Goal: Information Seeking & Learning: Learn about a topic

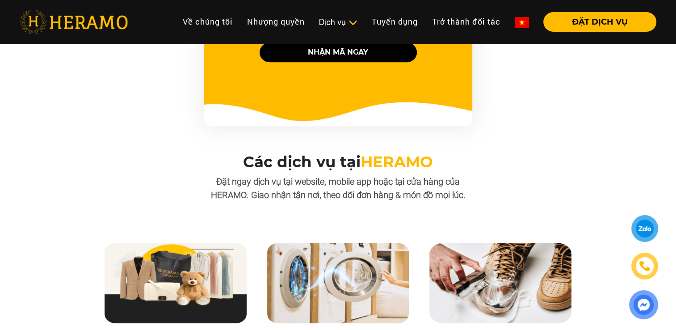
scroll to position [804, 0]
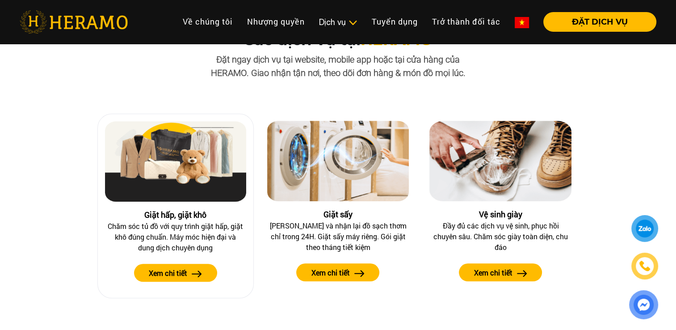
click at [182, 271] on label "Xem chi tiết" at bounding box center [168, 272] width 38 height 11
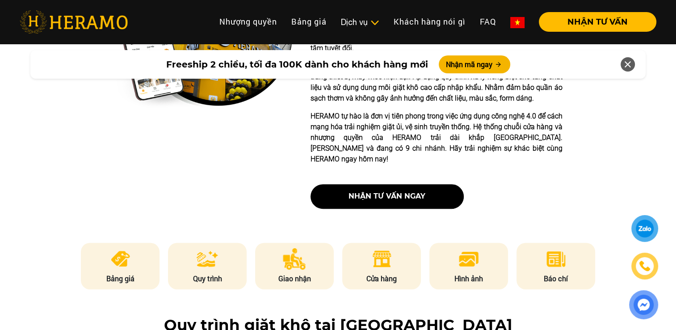
scroll to position [313, 0]
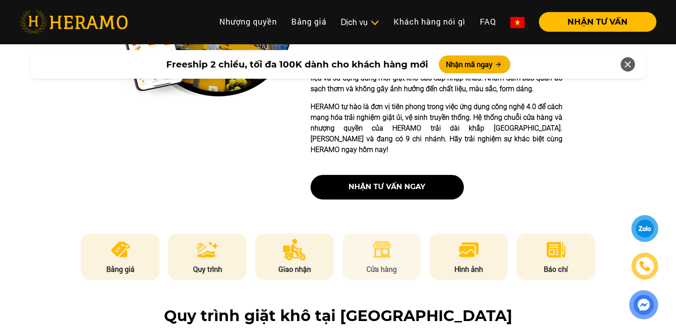
click at [394, 238] on li "Cửa hàng" at bounding box center [381, 256] width 79 height 46
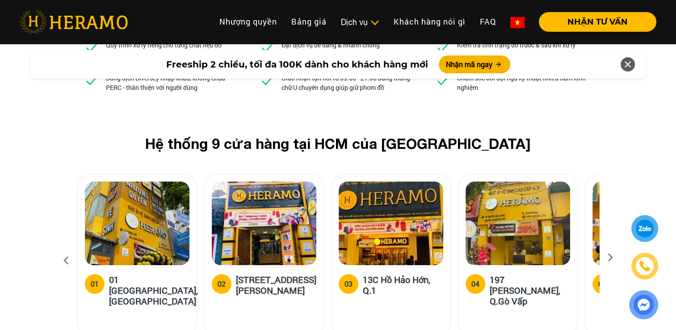
click at [127, 274] on h5 "01 [GEOGRAPHIC_DATA], [GEOGRAPHIC_DATA]" at bounding box center [153, 290] width 89 height 32
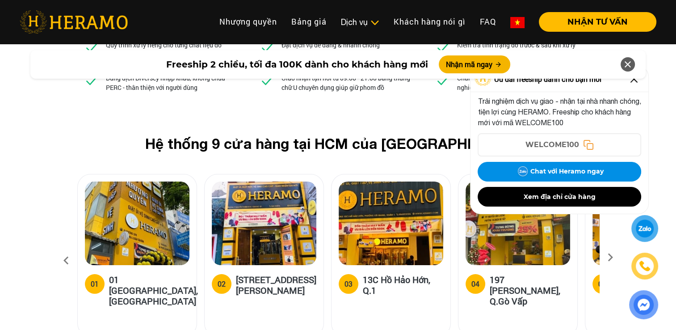
click at [635, 83] on div "Freeship 2 chiều, tối đa 100K dành cho khách hàng mới Nhận mã ngay" at bounding box center [338, 64] width 676 height 39
click at [634, 82] on div "Freeship 2 chiều, tối đa 100K dành cho khách hàng mới Nhận mã ngay" at bounding box center [338, 64] width 676 height 39
click at [629, 62] on icon at bounding box center [627, 64] width 11 height 16
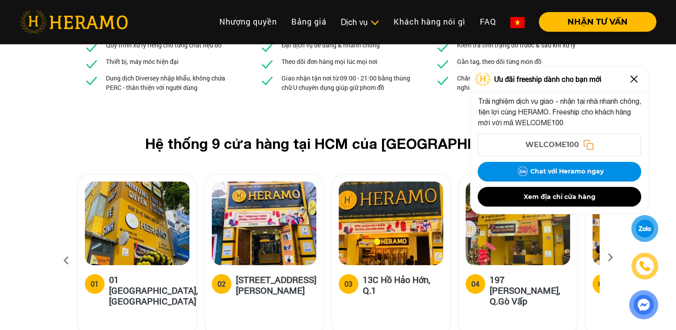
click at [634, 77] on img at bounding box center [633, 79] width 14 height 14
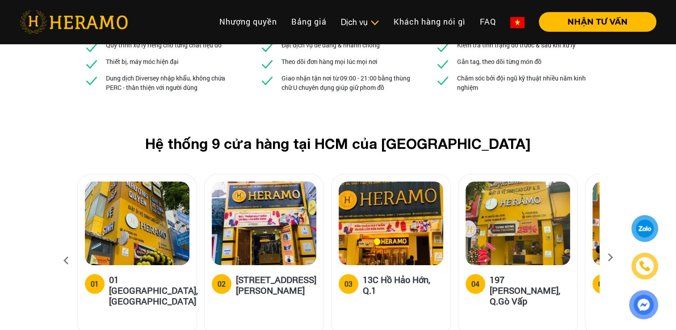
click at [610, 257] on icon at bounding box center [610, 260] width 16 height 6
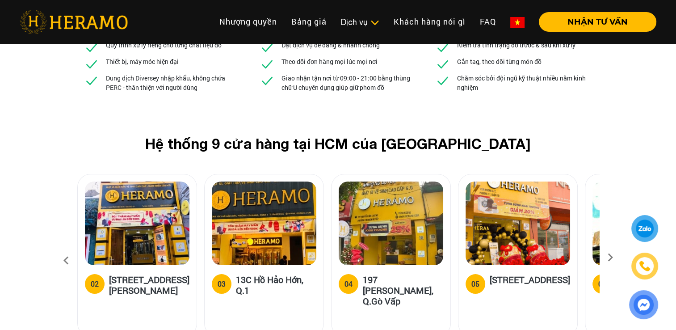
click at [610, 257] on icon at bounding box center [610, 260] width 16 height 6
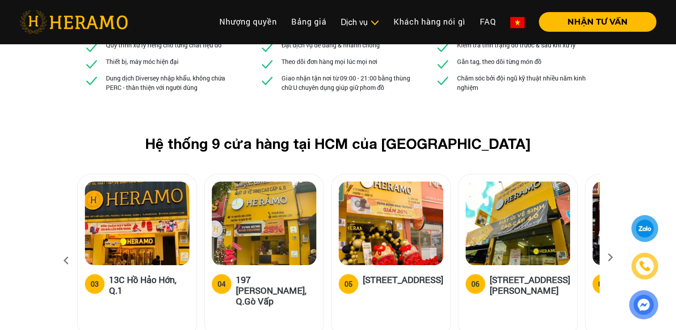
click at [610, 257] on icon at bounding box center [610, 260] width 16 height 6
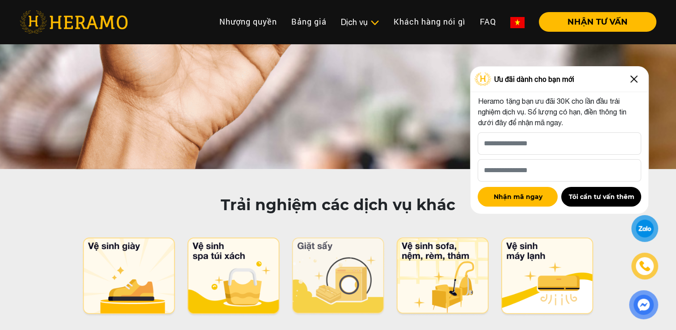
scroll to position [4328, 0]
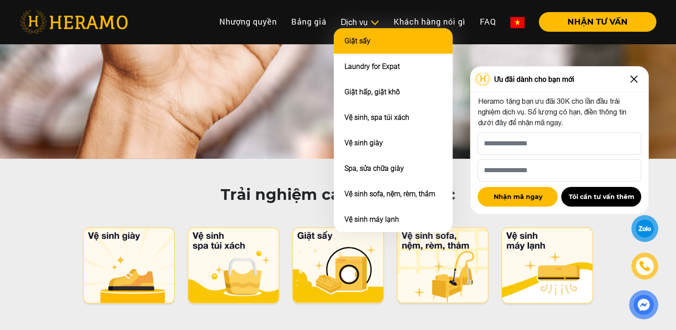
click at [372, 42] on li "Giặt sấy" at bounding box center [393, 40] width 119 height 25
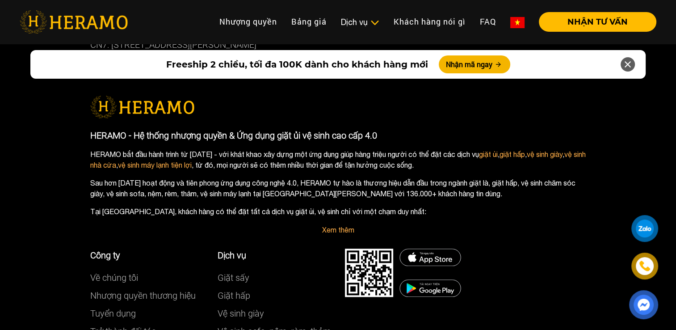
scroll to position [4089, 0]
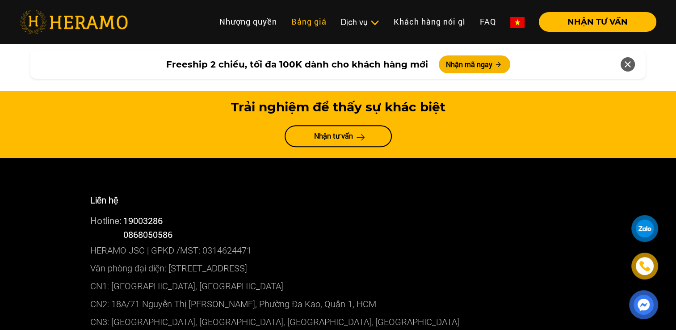
click at [311, 26] on link "Bảng giá" at bounding box center [309, 21] width 50 height 19
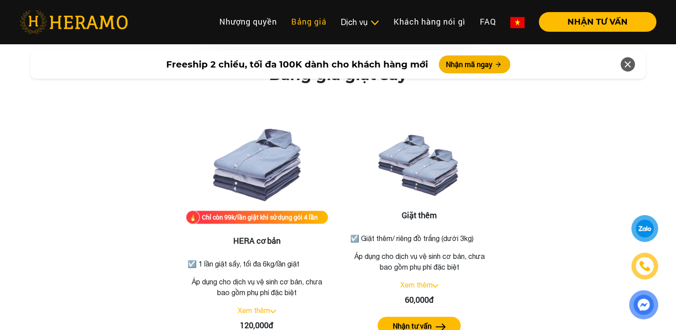
scroll to position [1085, 0]
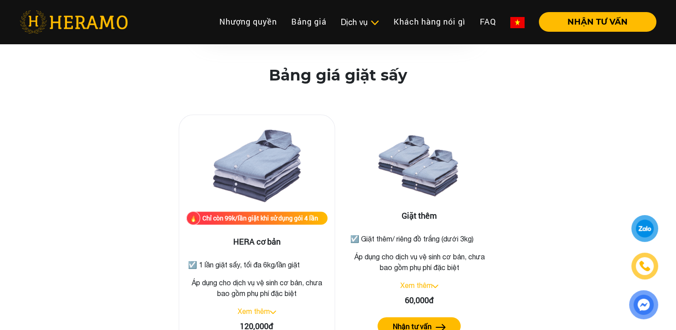
click at [271, 310] on img at bounding box center [273, 312] width 6 height 4
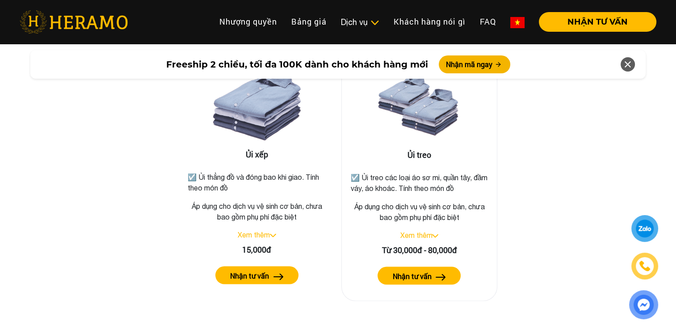
scroll to position [1487, 0]
